Goal: Manage account settings

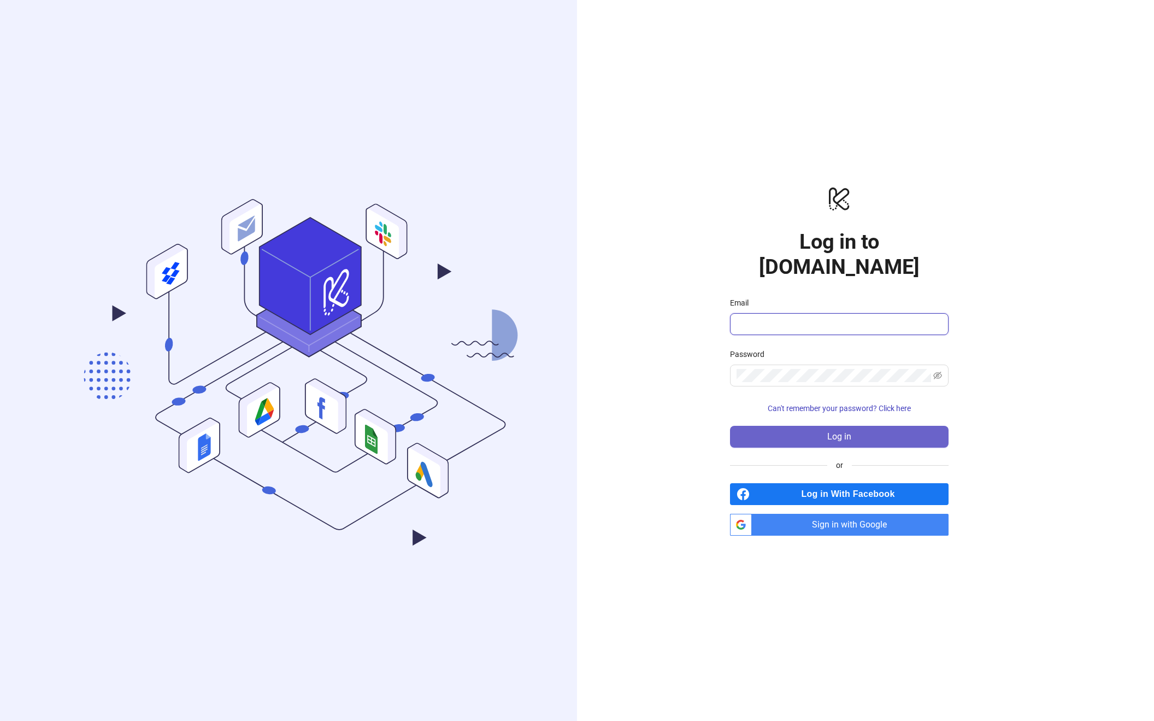
type input "**********"
click at [805, 432] on button "Log in" at bounding box center [839, 437] width 219 height 22
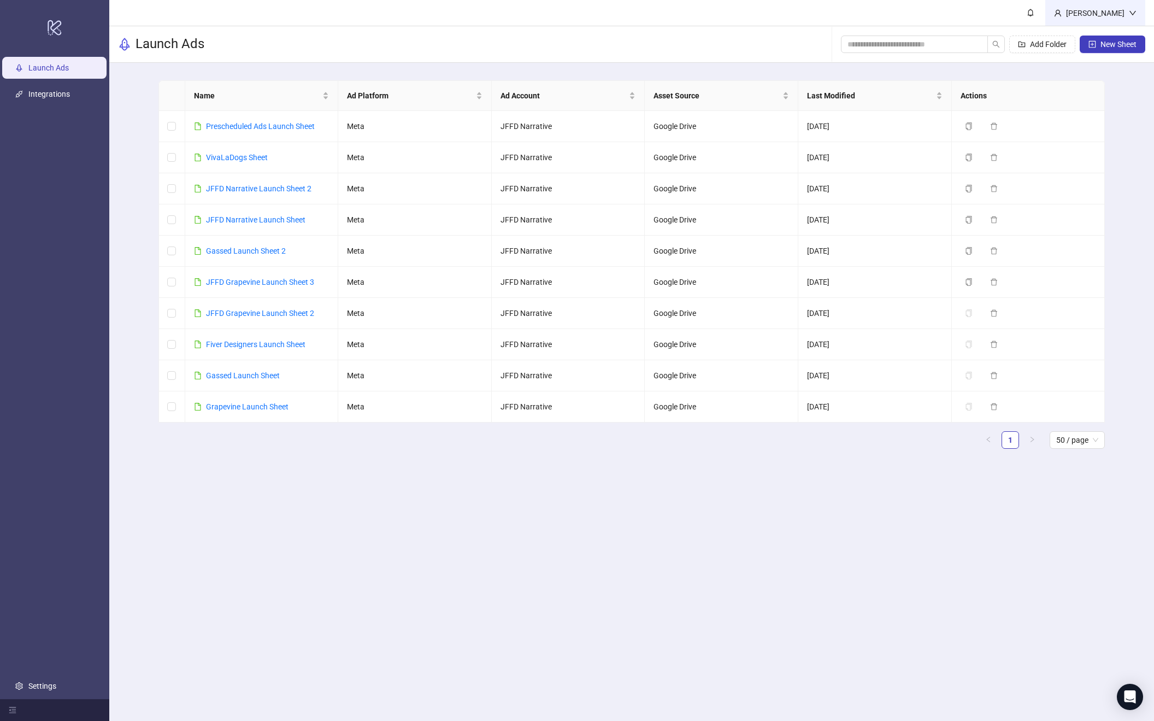
click at [1112, 15] on div "[PERSON_NAME]" at bounding box center [1095, 13] width 67 height 12
click at [56, 688] on link "Settings" at bounding box center [42, 686] width 28 height 9
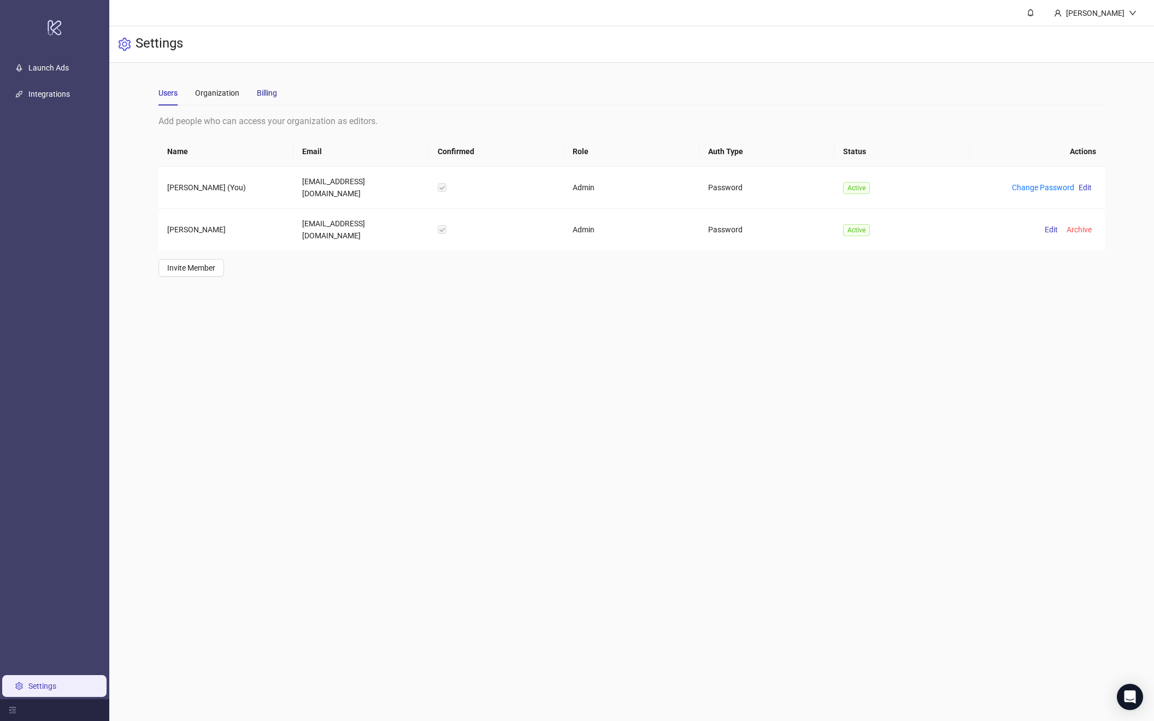
click at [274, 87] on div "Billing" at bounding box center [267, 93] width 20 height 12
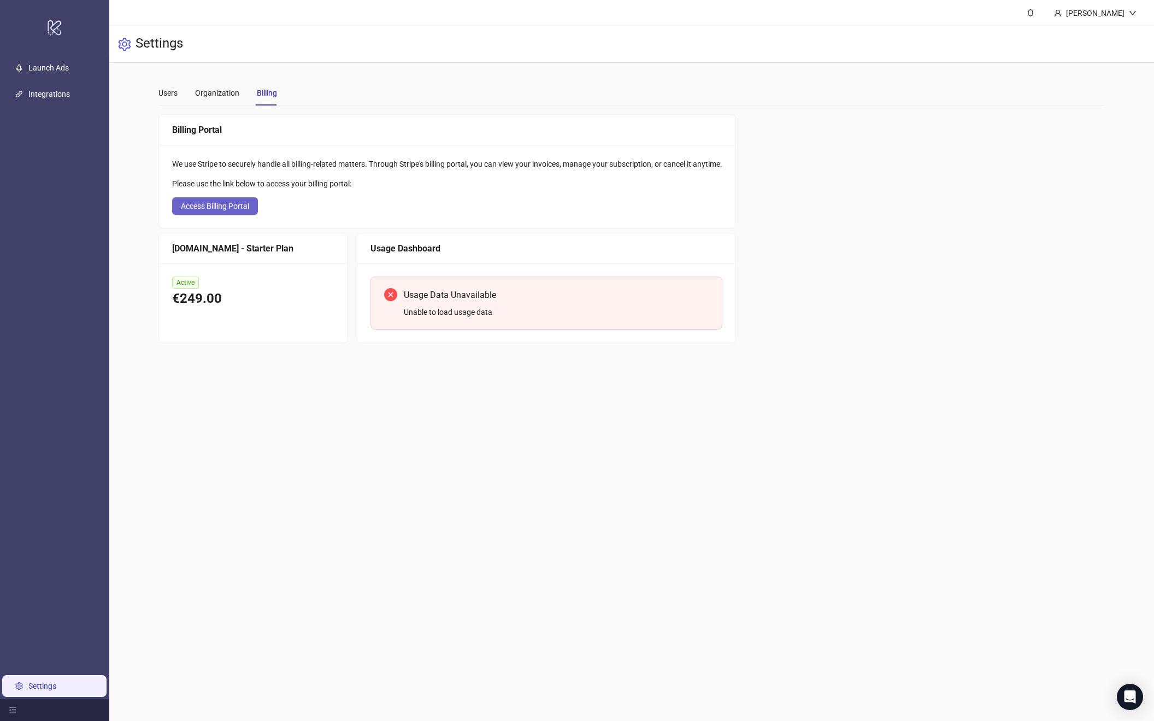
click at [212, 204] on span "Access Billing Portal" at bounding box center [215, 206] width 68 height 9
click at [810, 292] on div "Billing Portal We use Stripe to securely handle all billing-related matters. Th…" at bounding box center [632, 228] width 947 height 229
